Goal: Task Accomplishment & Management: Complete application form

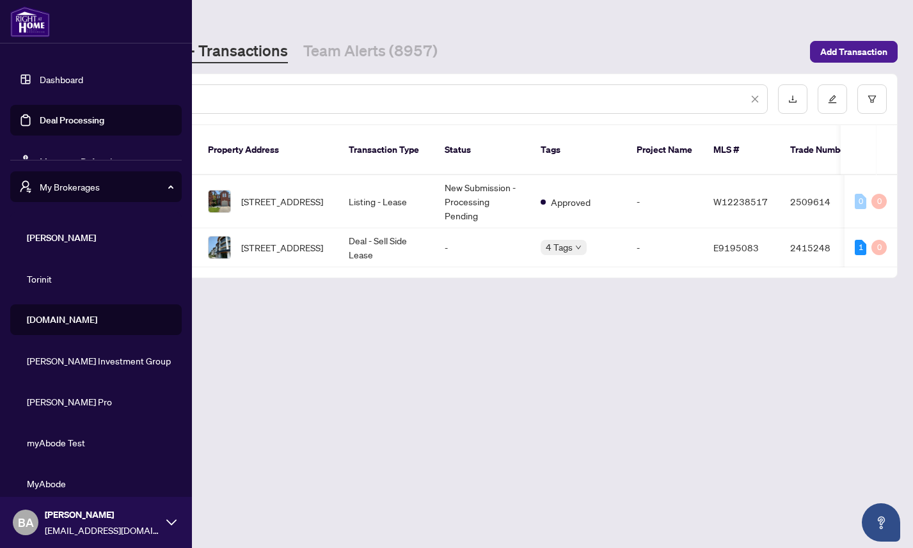
click at [54, 74] on link "Dashboard" at bounding box center [61, 80] width 43 height 12
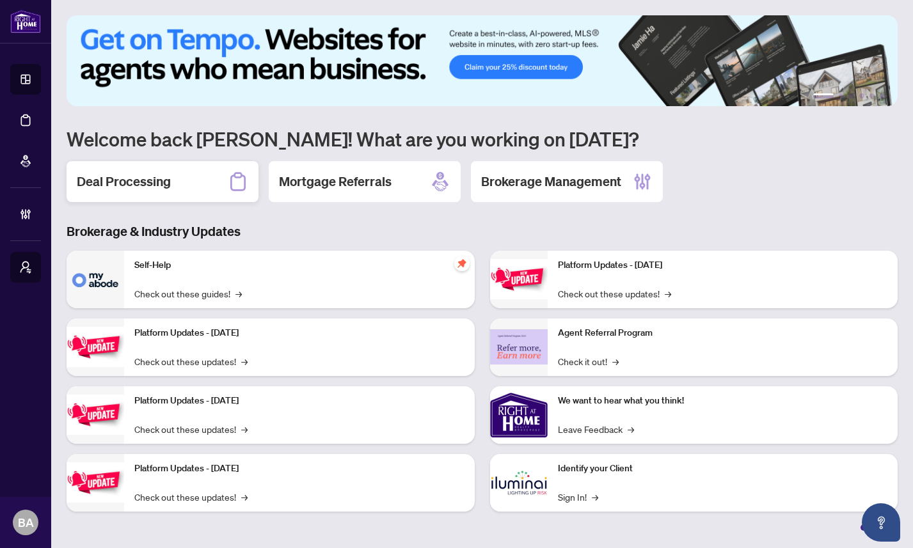
click at [158, 176] on h2 "Deal Processing" at bounding box center [124, 182] width 94 height 18
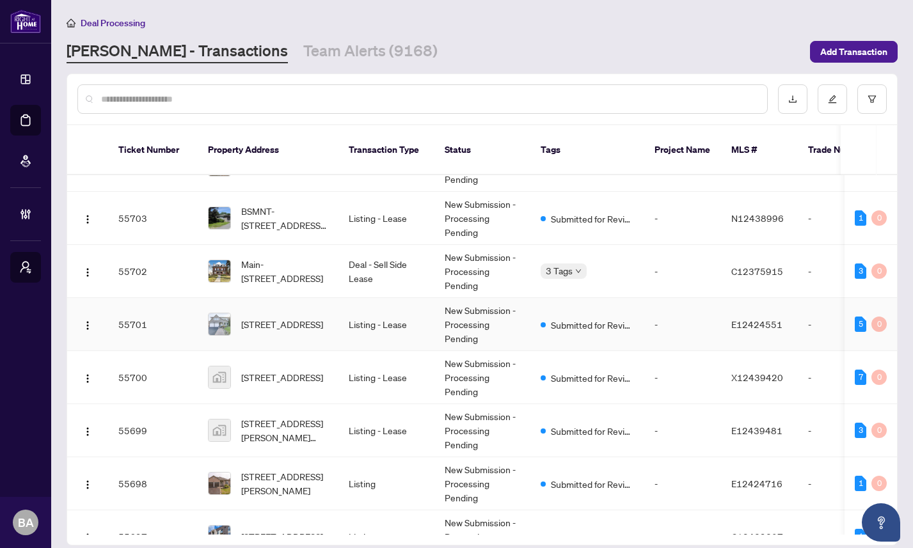
scroll to position [79, 0]
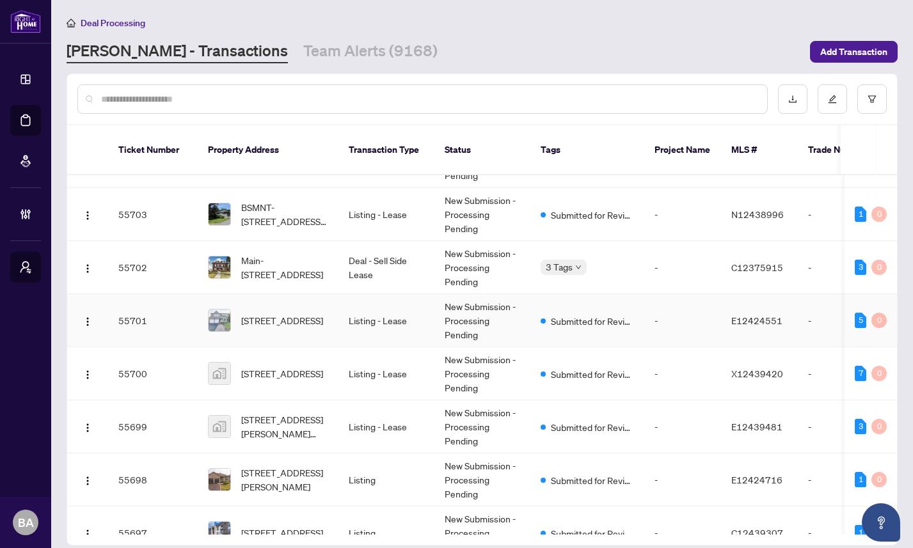
click at [178, 319] on td "55701" at bounding box center [153, 320] width 90 height 53
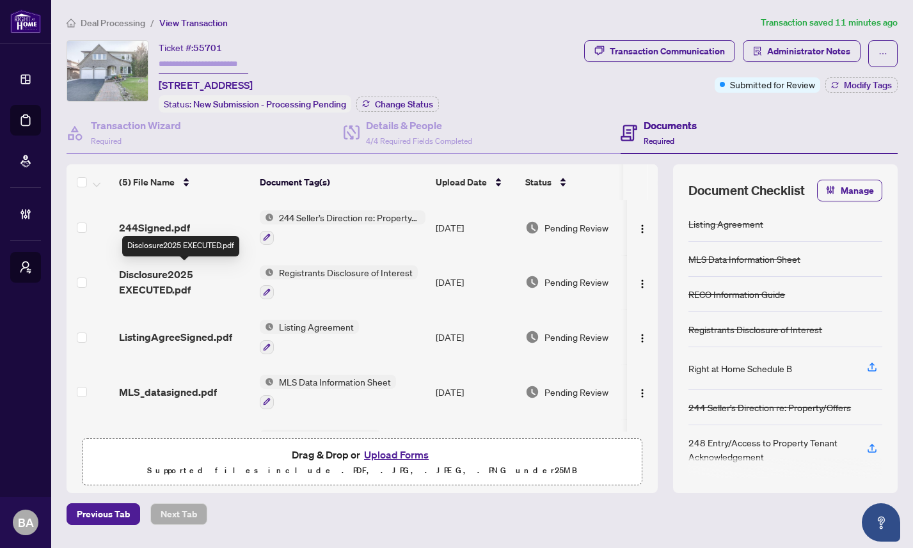
click at [155, 281] on span "Disclosure2025 EXECUTED.pdf" at bounding box center [184, 282] width 130 height 31
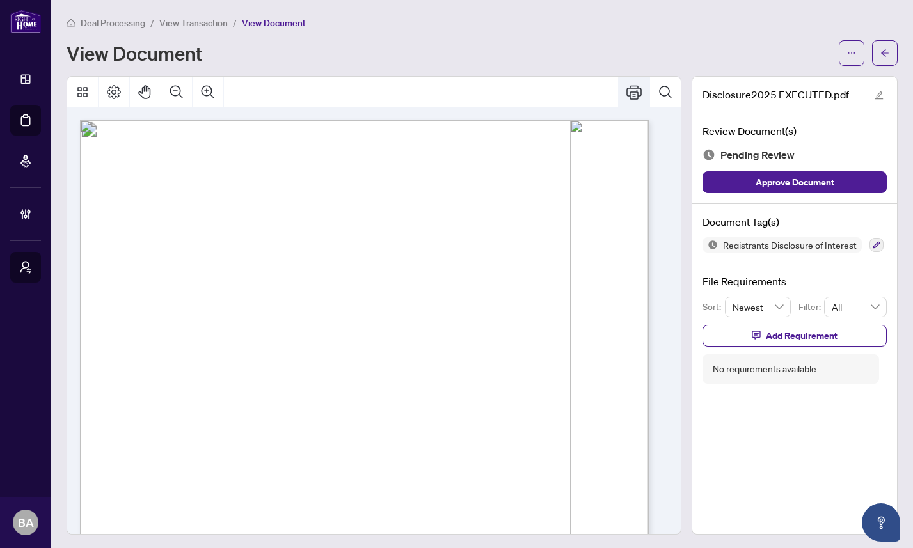
click at [626, 92] on icon "Print" at bounding box center [633, 91] width 15 height 15
click at [626, 90] on icon "Print" at bounding box center [633, 91] width 15 height 15
click at [847, 53] on icon "ellipsis" at bounding box center [851, 53] width 9 height 9
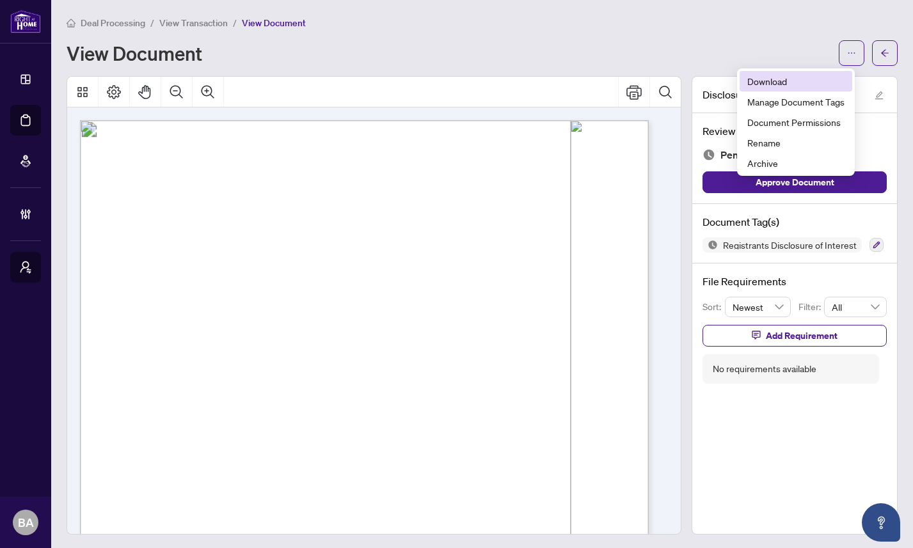
click at [761, 82] on span "Download" at bounding box center [795, 81] width 97 height 14
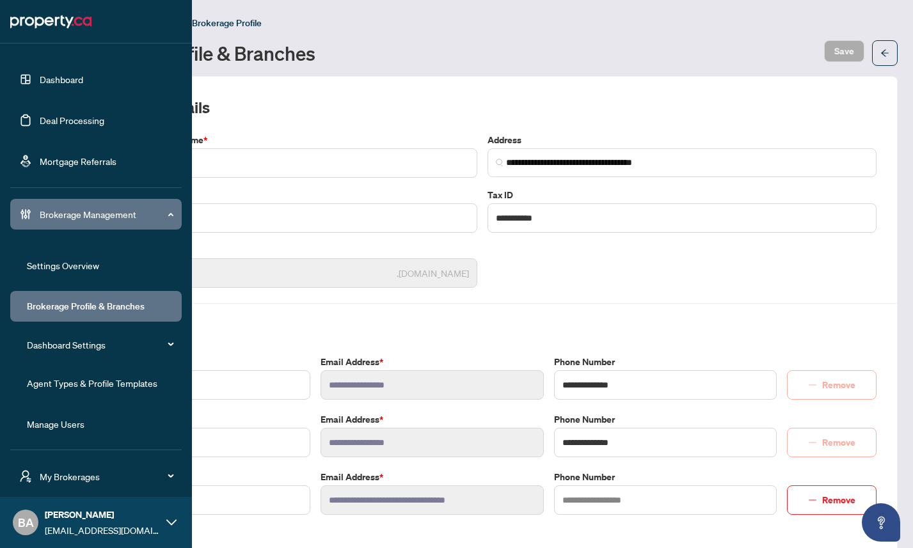
click at [76, 115] on link "Deal Processing" at bounding box center [72, 121] width 65 height 12
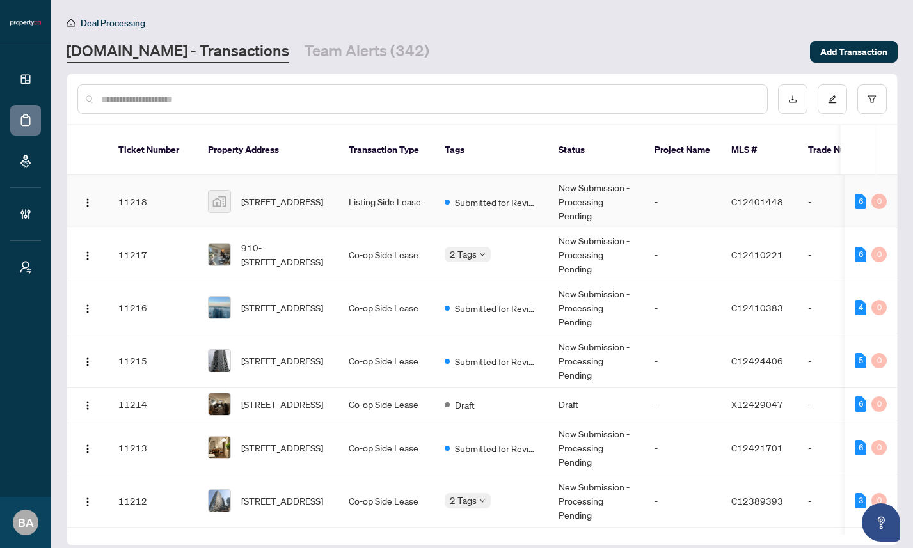
click at [161, 196] on td "11218" at bounding box center [153, 201] width 90 height 53
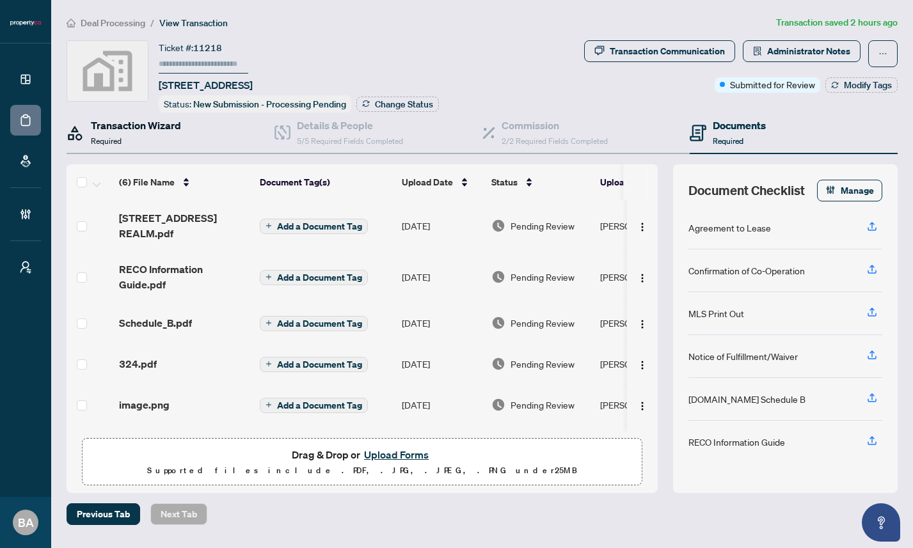
click at [146, 132] on h4 "Transaction Wizard" at bounding box center [136, 125] width 90 height 15
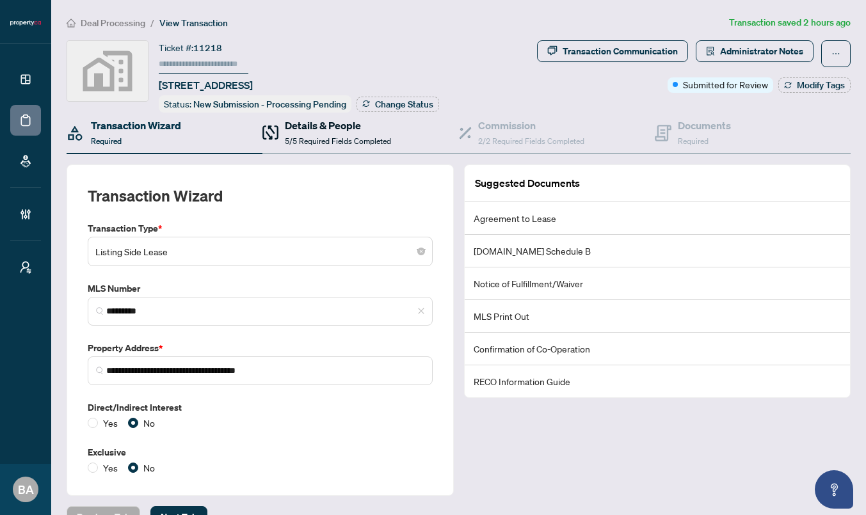
click at [316, 141] on span "5/5 Required Fields Completed" at bounding box center [338, 141] width 106 height 10
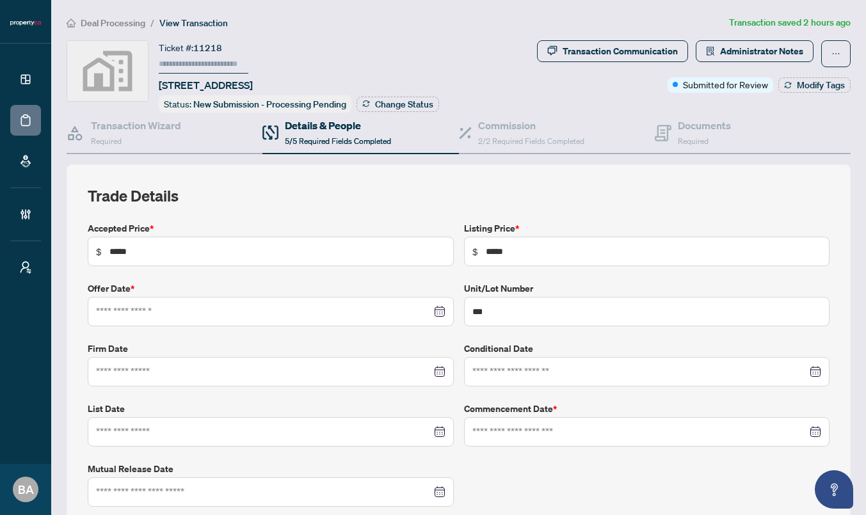
type input "**********"
click at [502, 136] on span "2/2 Required Fields Completed" at bounding box center [531, 141] width 106 height 10
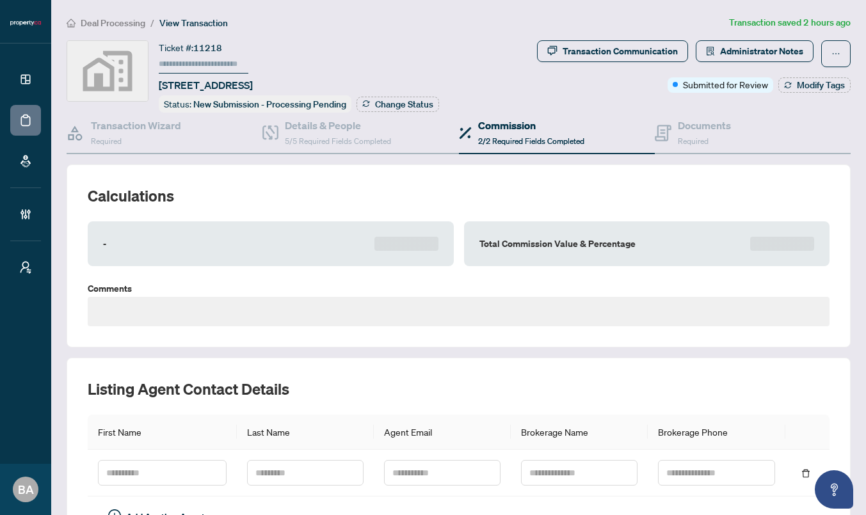
type textarea "**********"
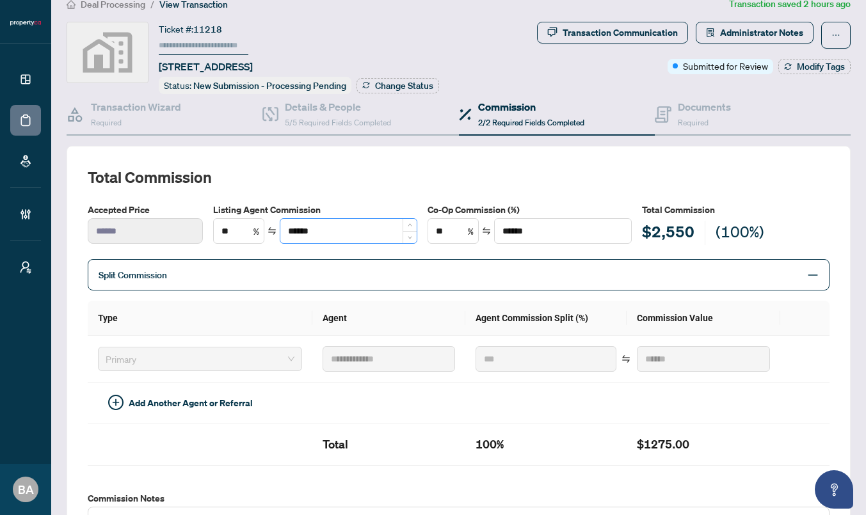
scroll to position [28, 0]
